Goal: Check status: Check status

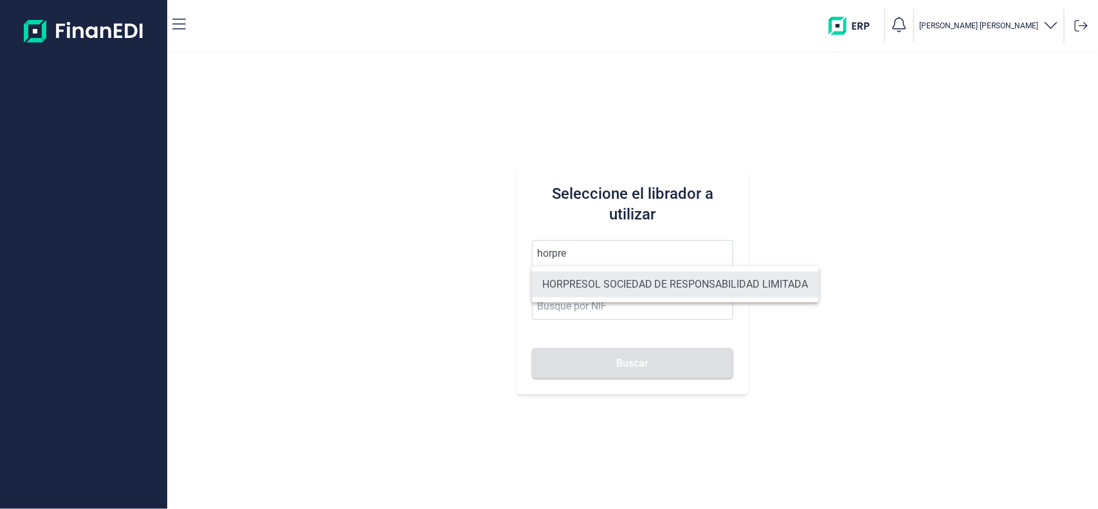
click at [571, 289] on li "HORPRESOL SOCIEDAD DE RESPONSABILIDAD LIMITADA" at bounding box center [675, 284] width 287 height 26
type input "HORPRESOL SOCIEDAD DE RESPONSABILIDAD LIMITADA"
type input "B04685541"
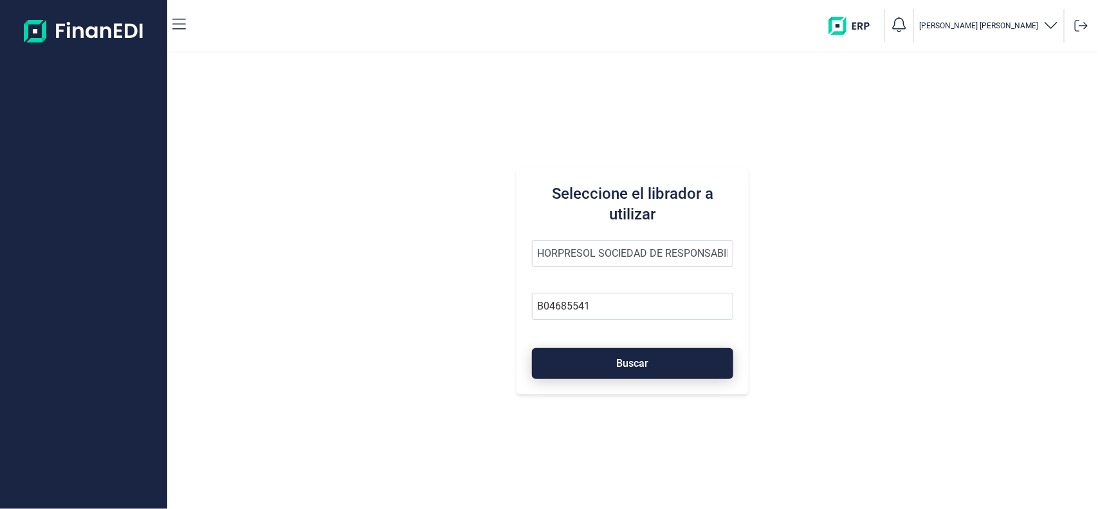
click at [586, 372] on button "Buscar" at bounding box center [633, 363] width 202 height 31
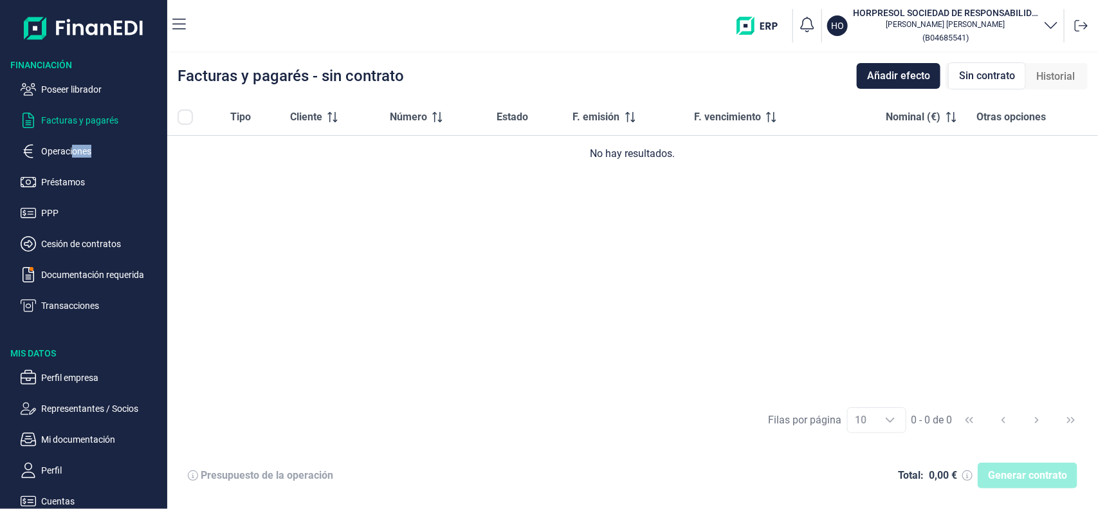
drag, startPoint x: 100, startPoint y: 161, endPoint x: 71, endPoint y: 137, distance: 37.4
click at [71, 137] on ul "Poseer librador Facturas y pagarés Operaciones Préstamos PPP Cesión de contrato…" at bounding box center [83, 192] width 167 height 242
click at [73, 143] on p "Operaciones" at bounding box center [101, 150] width 121 height 15
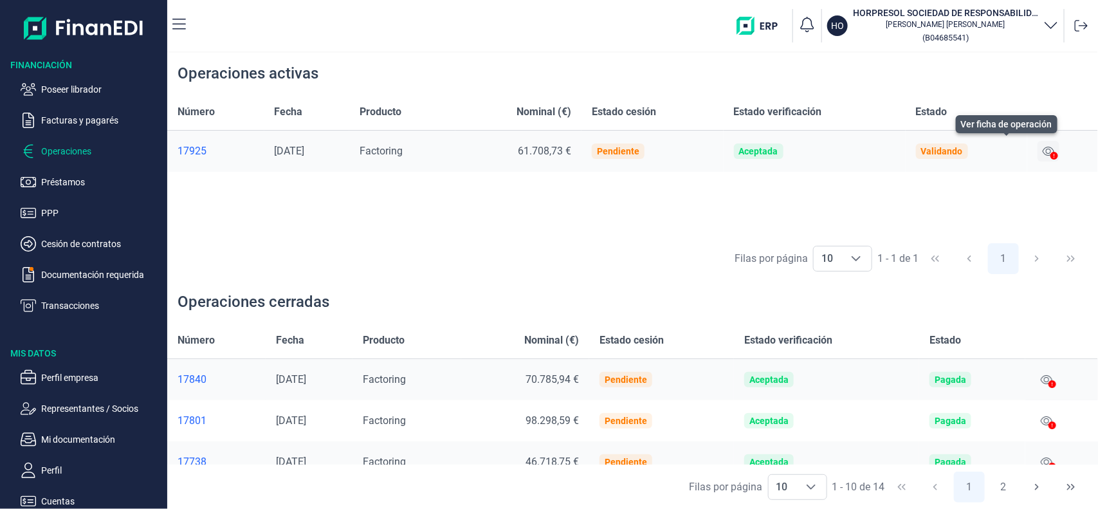
click at [1049, 154] on icon at bounding box center [1048, 151] width 12 height 10
